Goal: Transaction & Acquisition: Purchase product/service

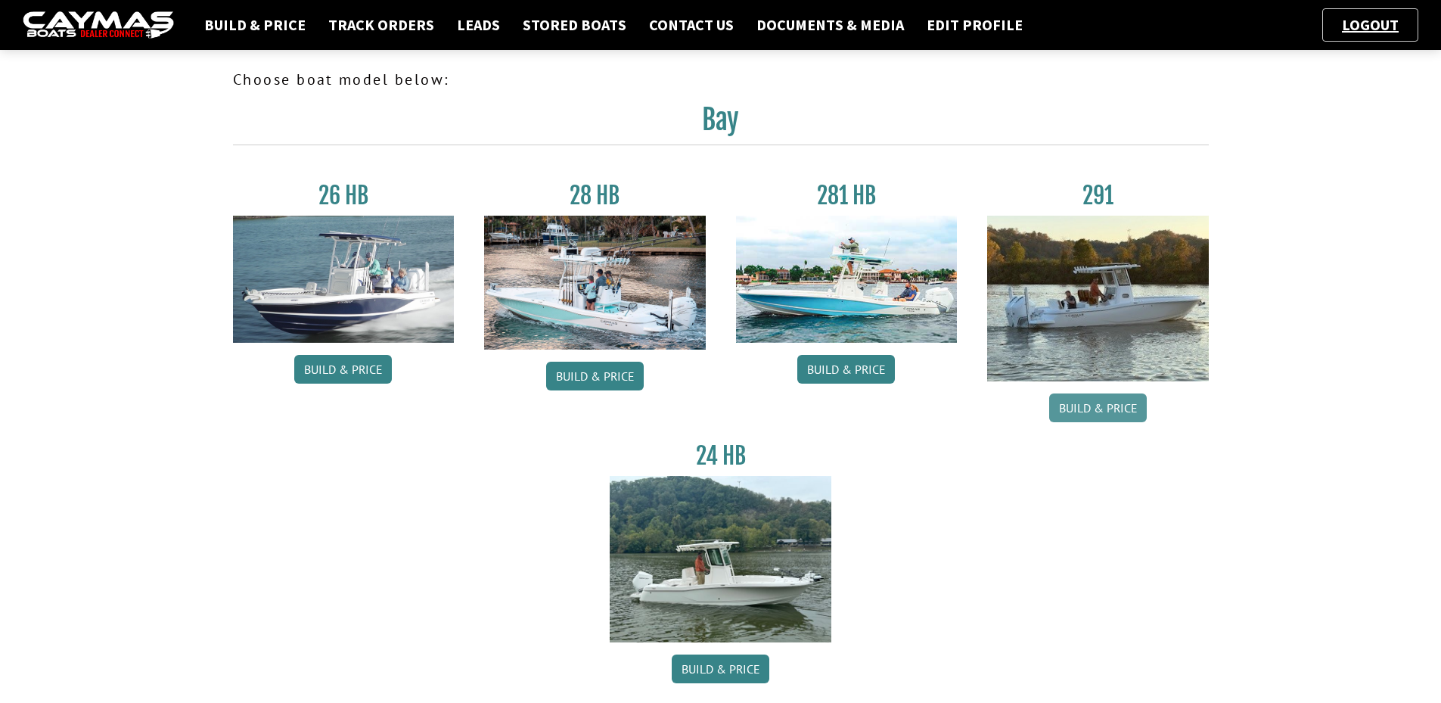
click at [1117, 407] on link "Build & Price" at bounding box center [1098, 407] width 98 height 29
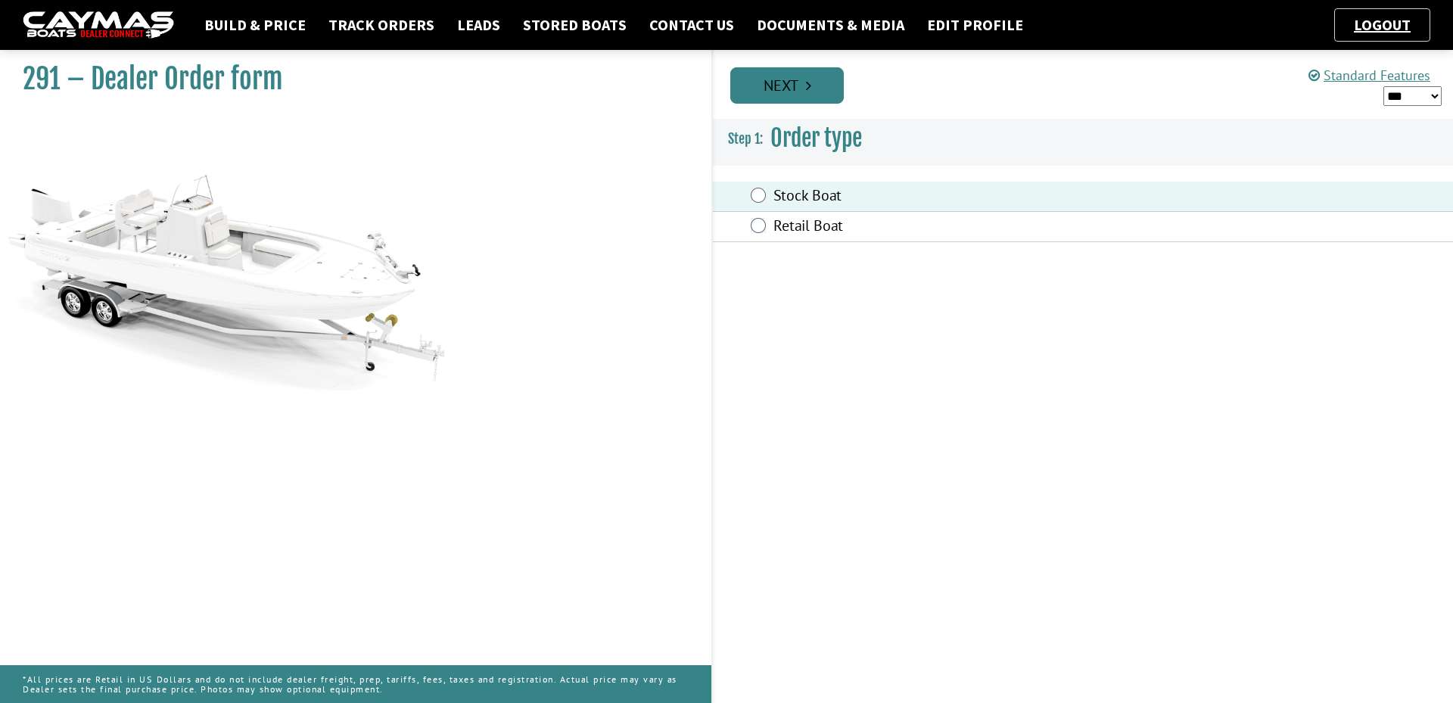
click at [787, 85] on link "Next" at bounding box center [786, 85] width 113 height 36
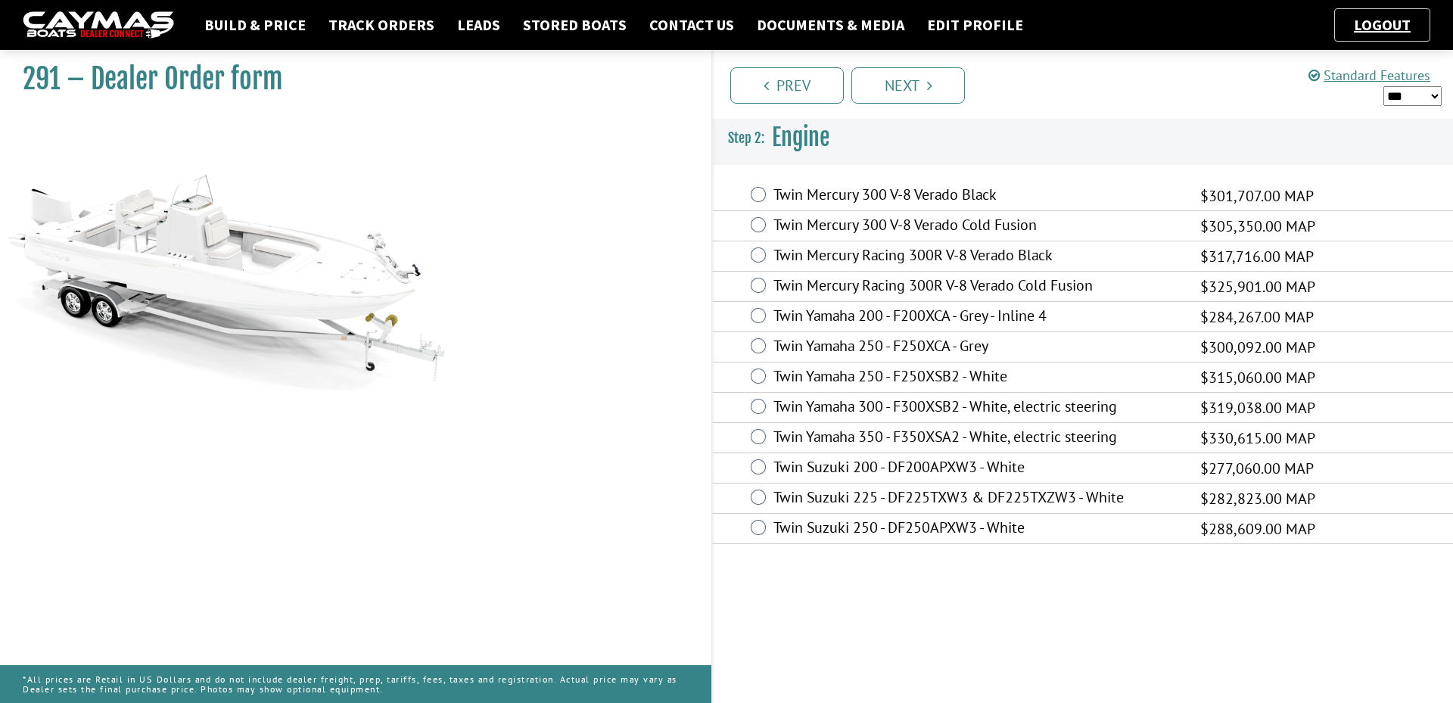
click at [855, 196] on label "Twin Mercury 300 V-8 Verado Black" at bounding box center [977, 196] width 408 height 22
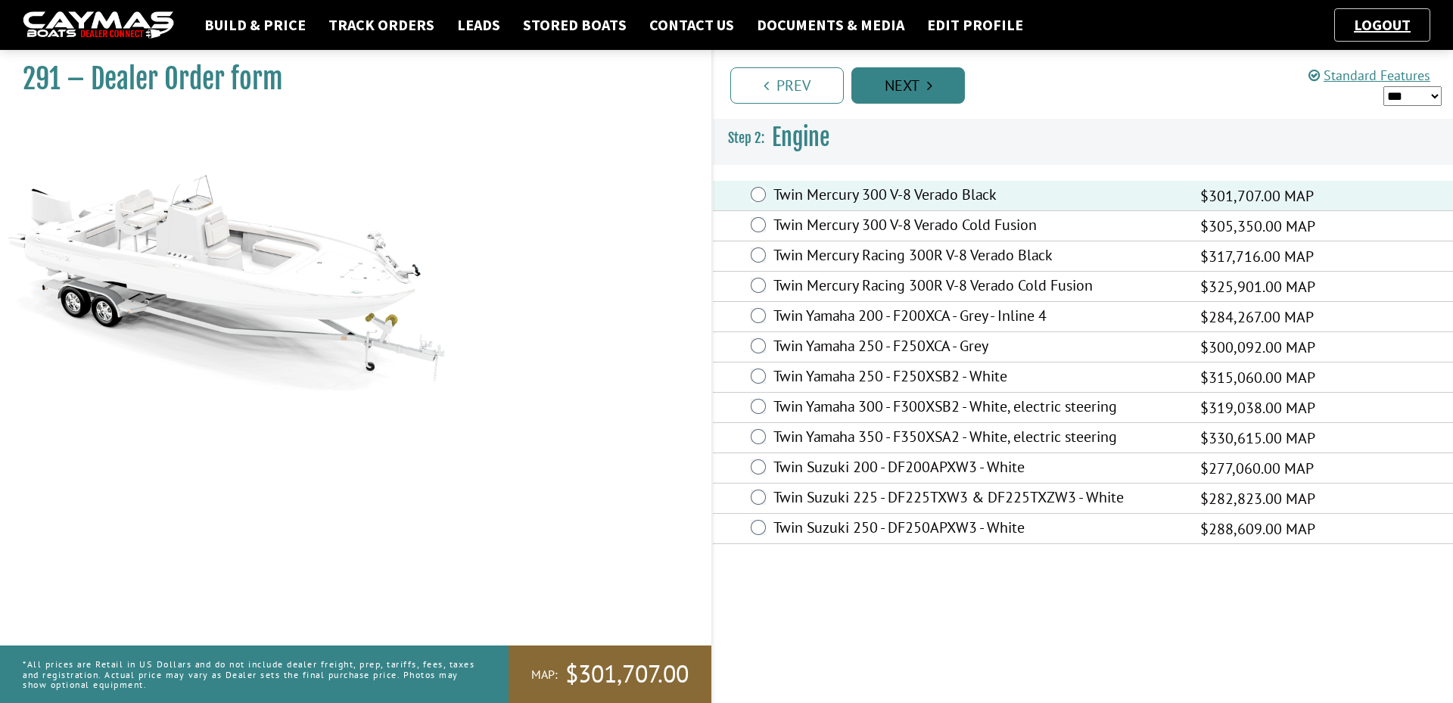
click at [920, 85] on link "Next" at bounding box center [907, 85] width 113 height 36
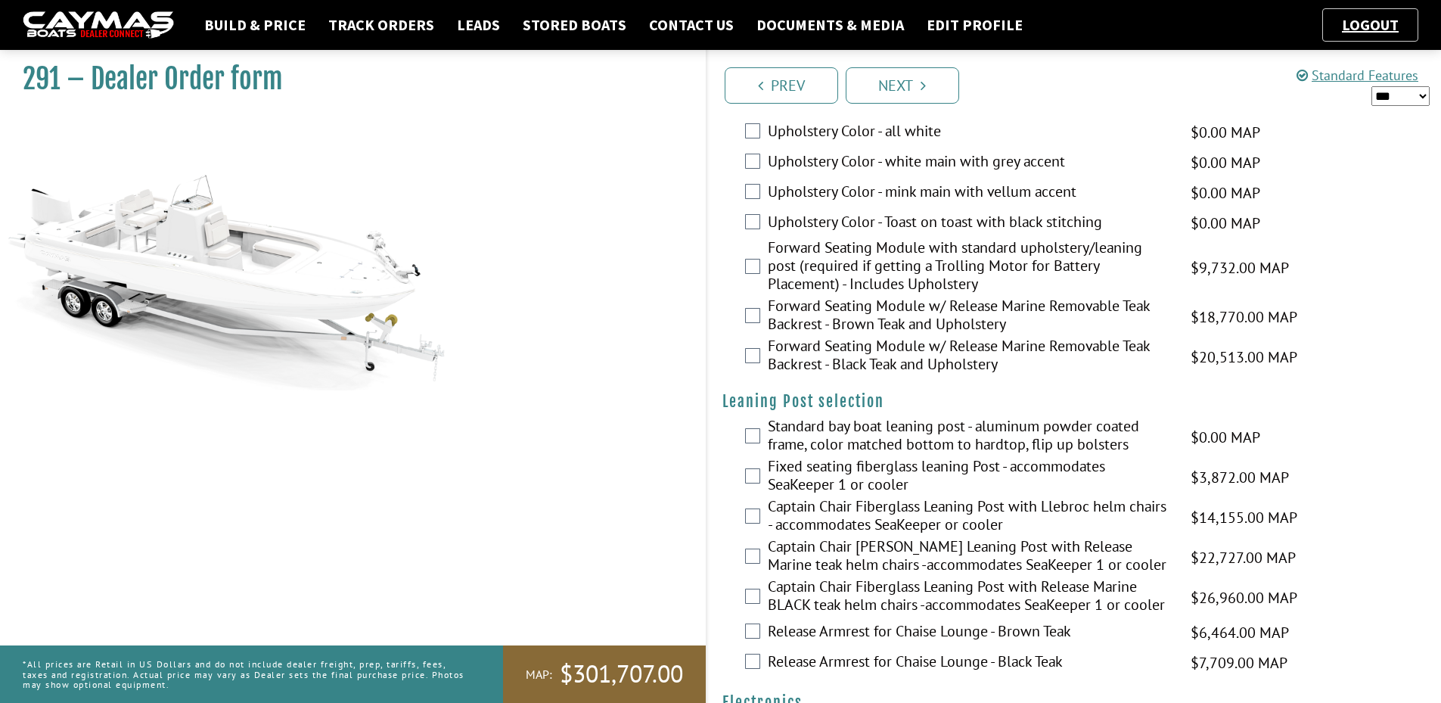
scroll to position [3026, 0]
